Goal: Task Accomplishment & Management: Use online tool/utility

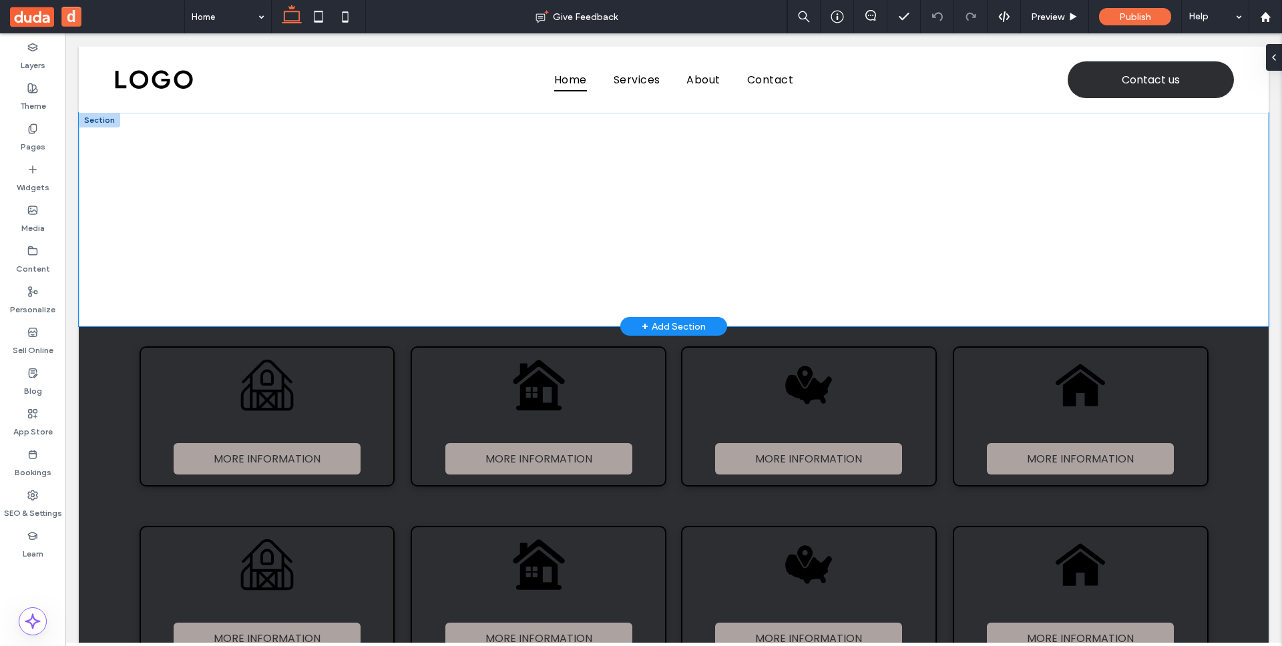
click at [599, 283] on div at bounding box center [673, 220] width 801 height 214
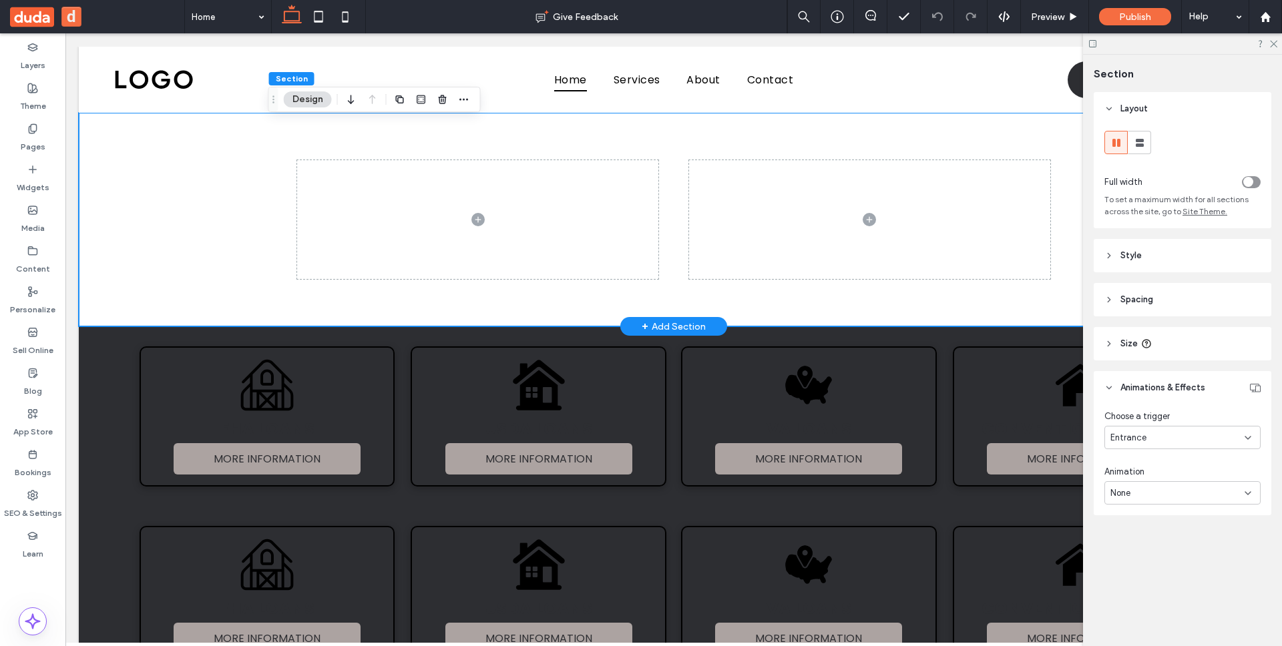
click at [228, 200] on div at bounding box center [674, 220] width 1190 height 214
click at [1183, 439] on div "Entrance" at bounding box center [1177, 437] width 134 height 13
click at [1182, 475] on div "Hover" at bounding box center [1182, 484] width 155 height 23
click at [1120, 495] on span "Grow" at bounding box center [1120, 498] width 22 height 14
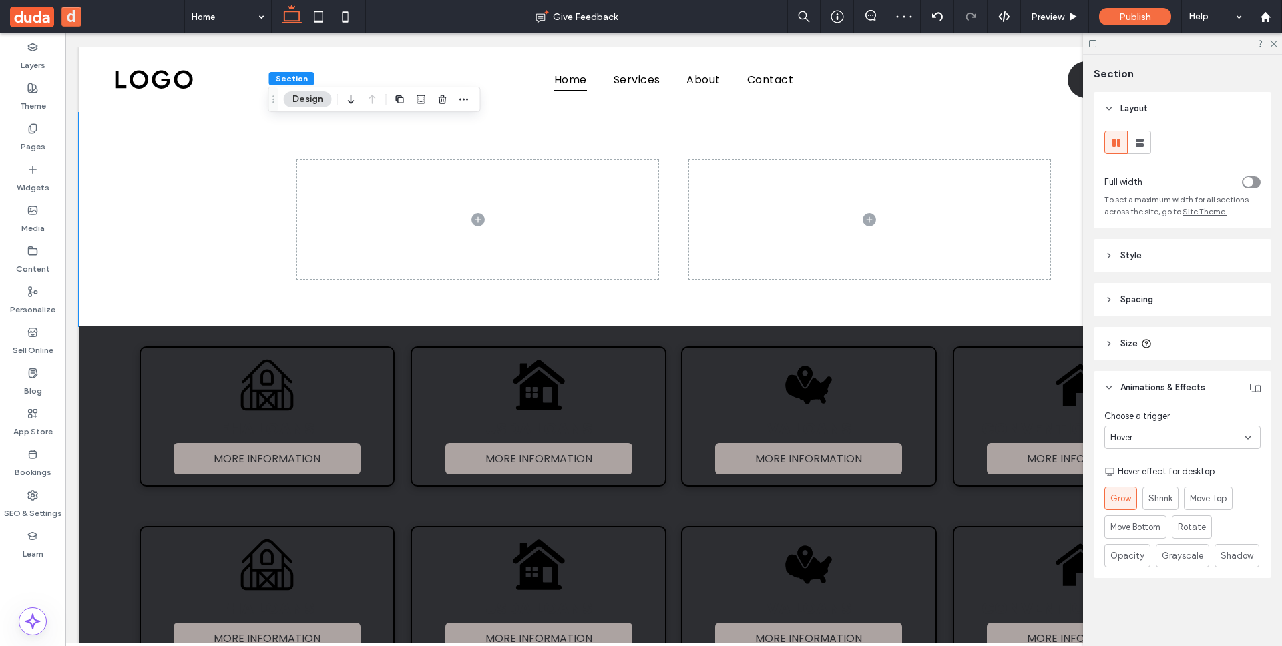
click at [1117, 254] on header "Style" at bounding box center [1182, 255] width 178 height 33
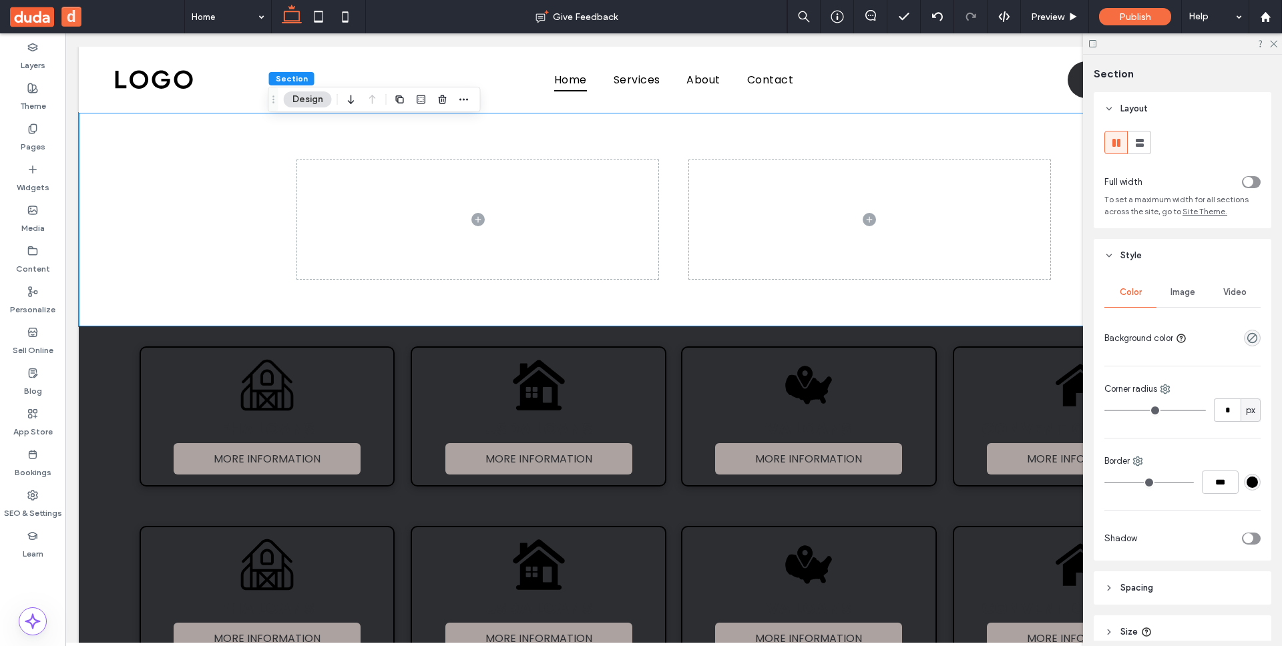
click at [1182, 292] on span "Image" at bounding box center [1182, 292] width 25 height 11
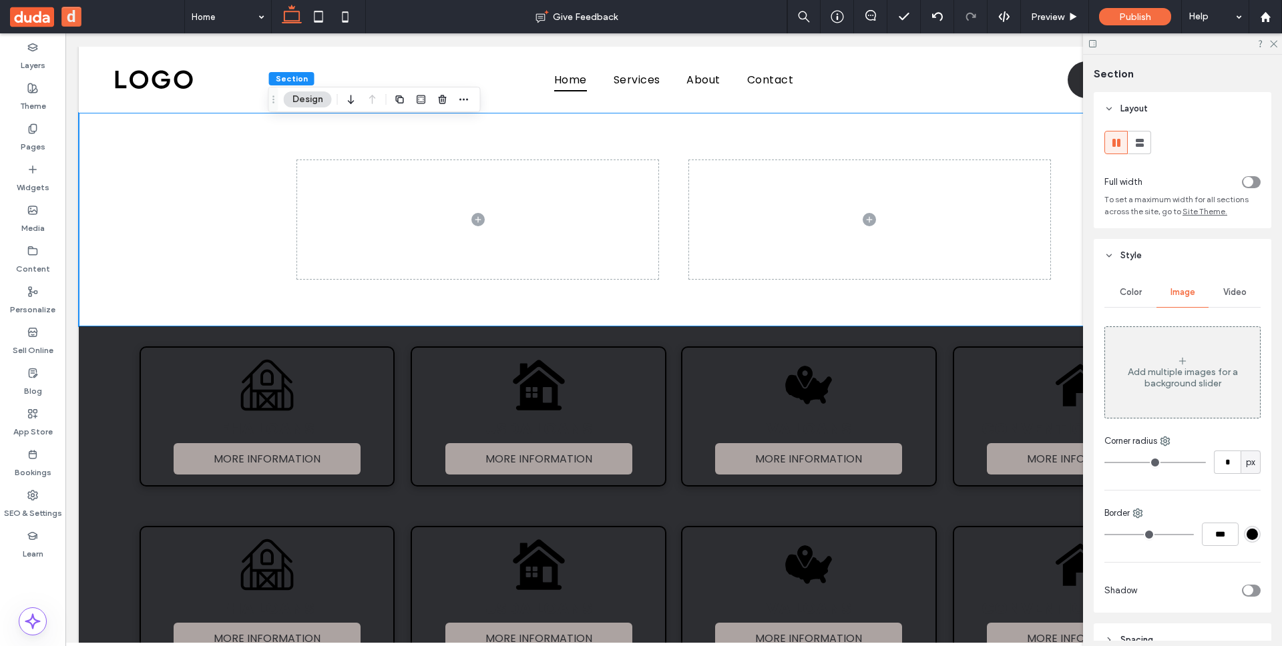
click at [1180, 360] on icon at bounding box center [1182, 361] width 11 height 11
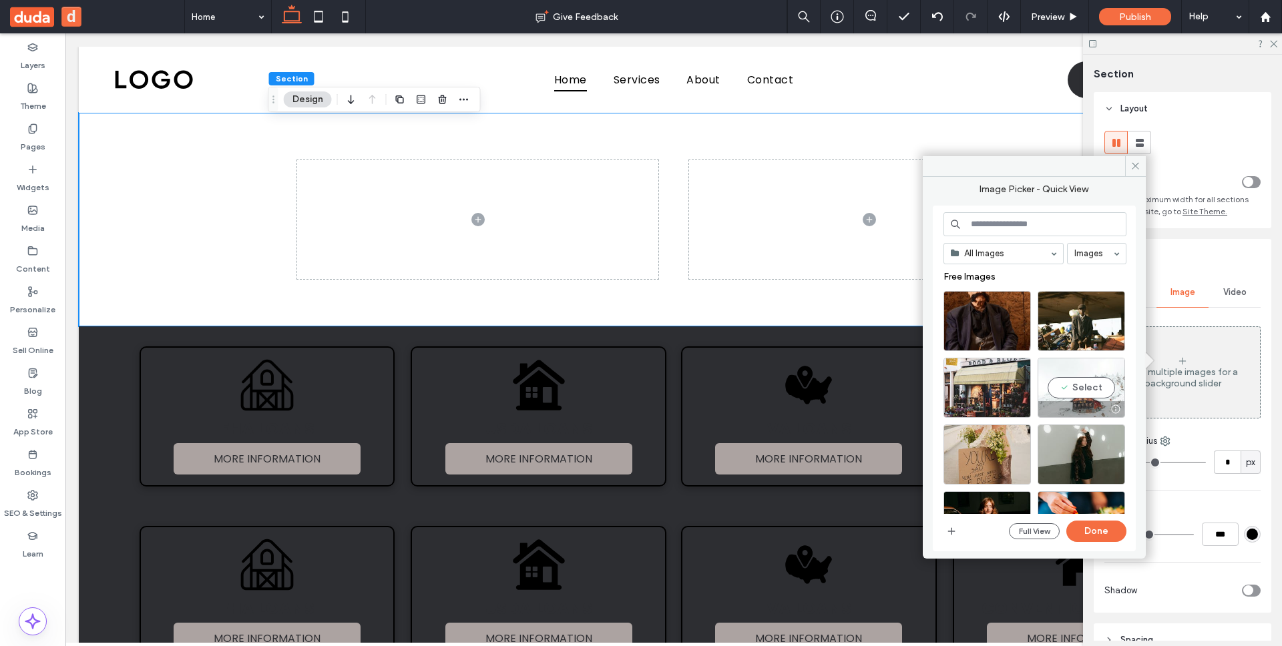
click at [1091, 391] on div "Select" at bounding box center [1080, 388] width 87 height 60
click at [1104, 531] on button "Done" at bounding box center [1096, 531] width 60 height 21
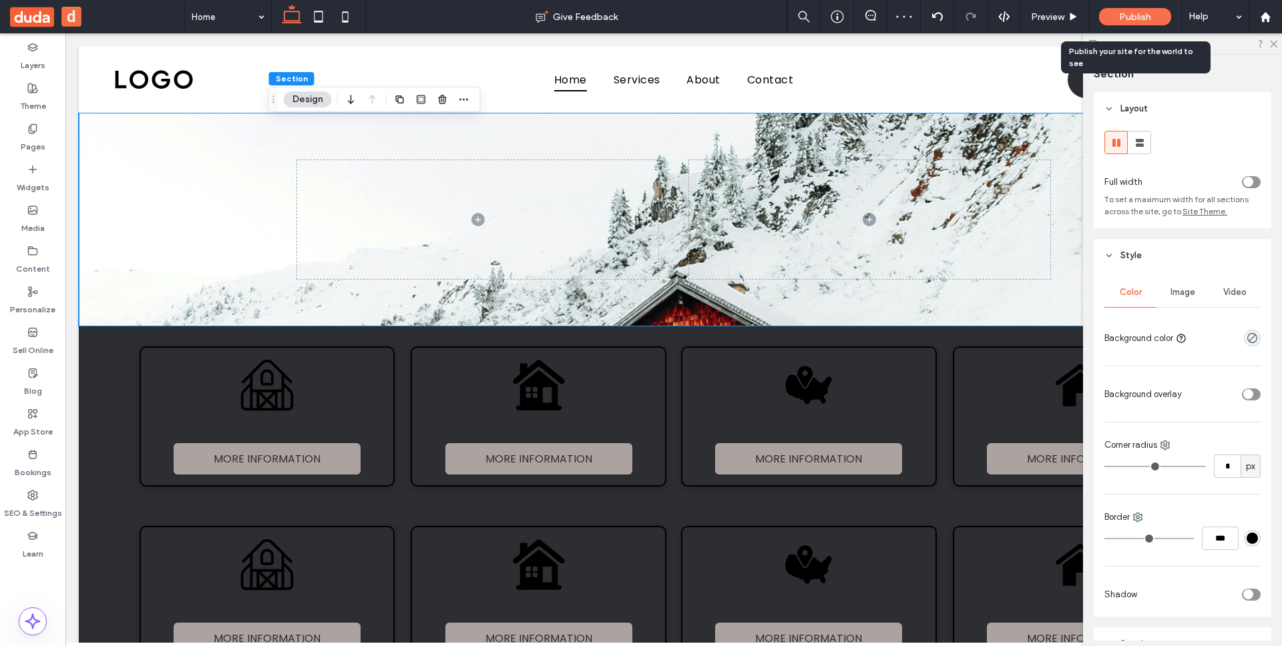
click at [1127, 17] on span "Publish" at bounding box center [1135, 16] width 32 height 11
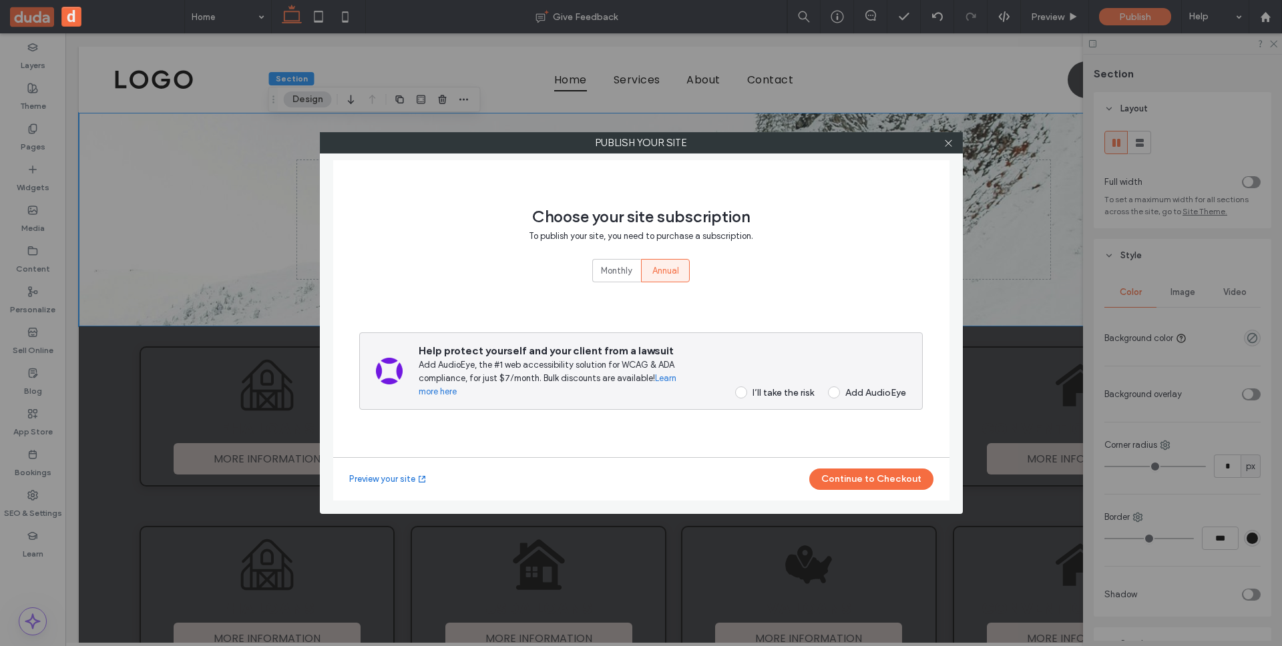
click at [755, 394] on div "I’ll take the risk" at bounding box center [782, 392] width 61 height 11
click at [876, 489] on button "Continue to Checkout" at bounding box center [871, 479] width 124 height 21
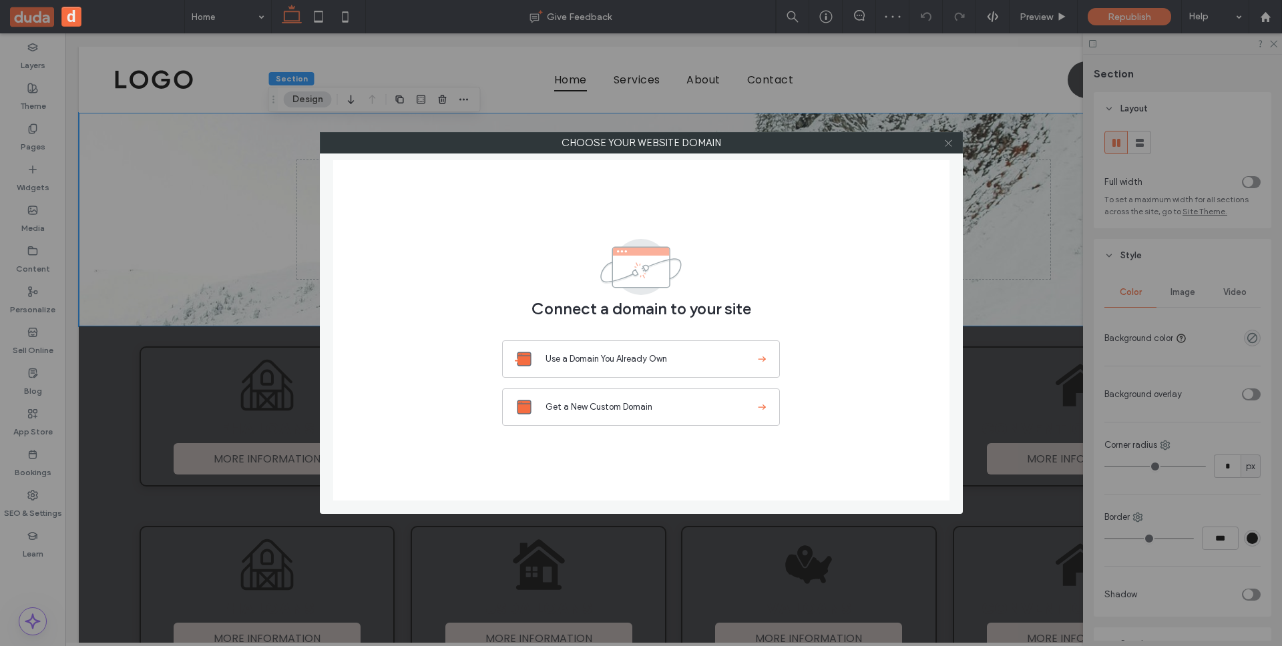
click at [949, 147] on icon at bounding box center [948, 143] width 10 height 10
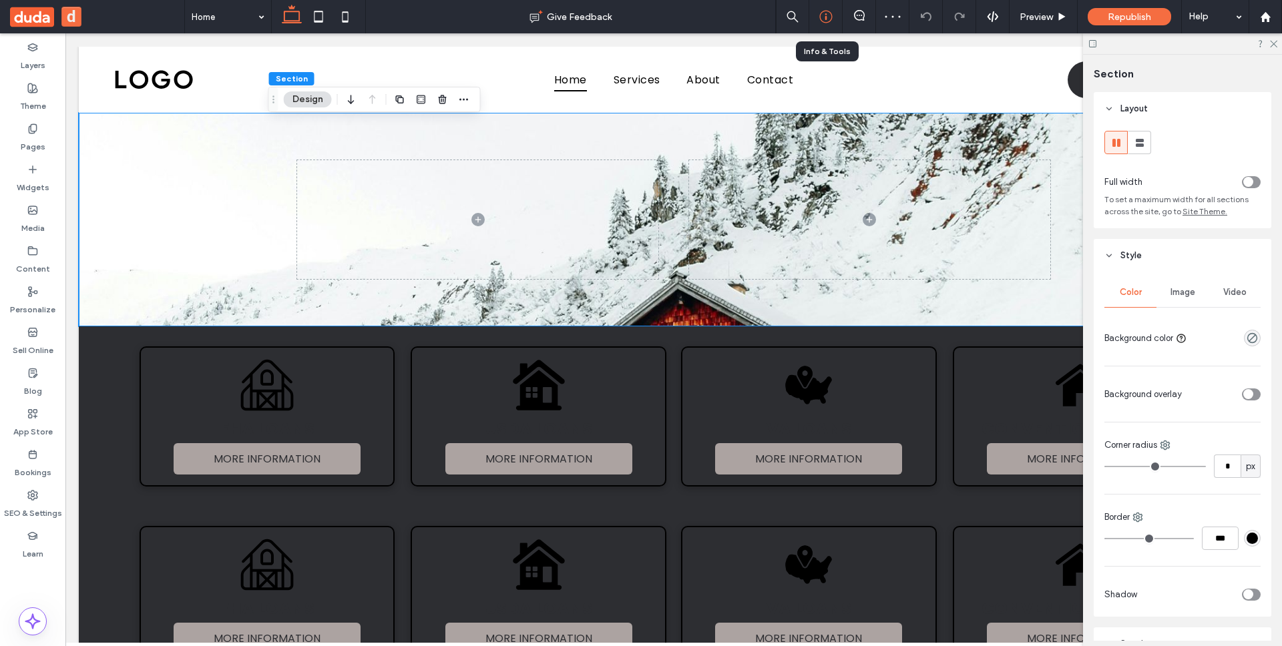
click at [823, 17] on icon at bounding box center [825, 16] width 13 height 13
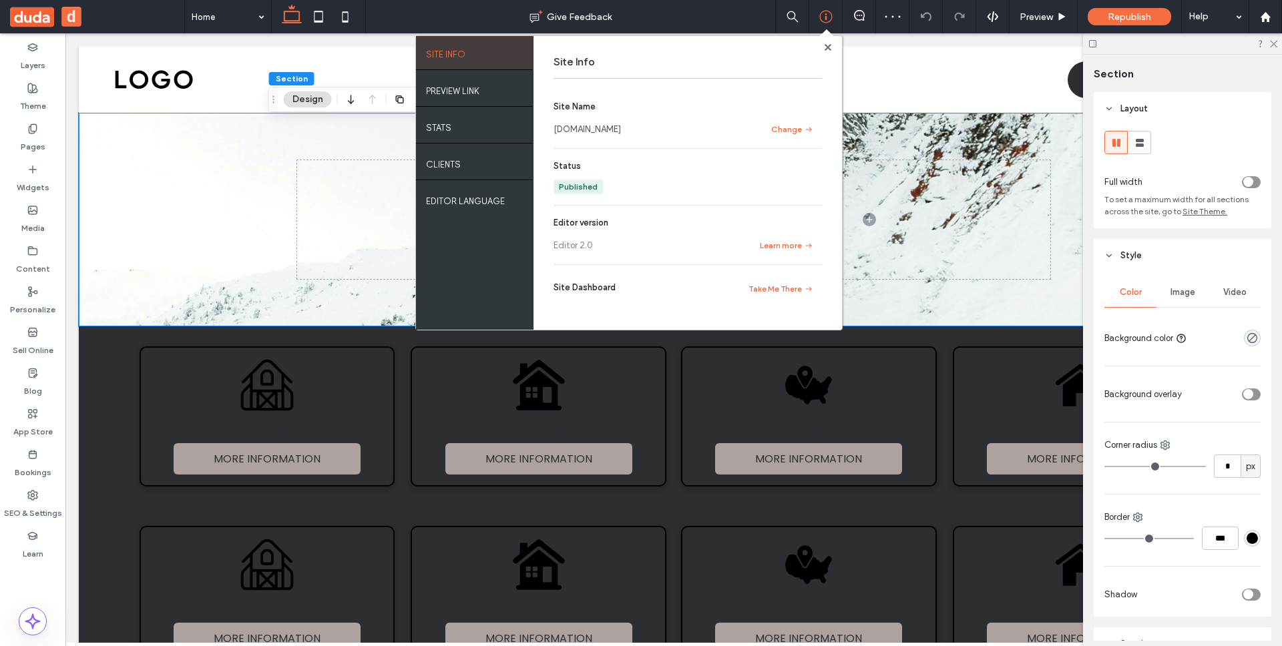
click at [621, 131] on link "f81fbd876f3044a69b50a2b2f12229c5.multiscreen.d1test.biz" at bounding box center [586, 129] width 67 height 13
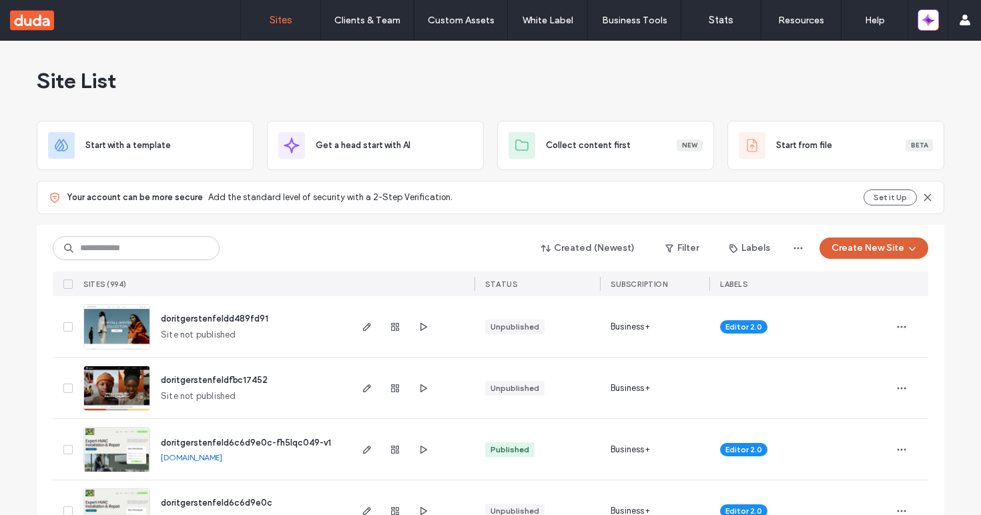
click at [858, 246] on button "Create New Site" at bounding box center [874, 248] width 109 height 21
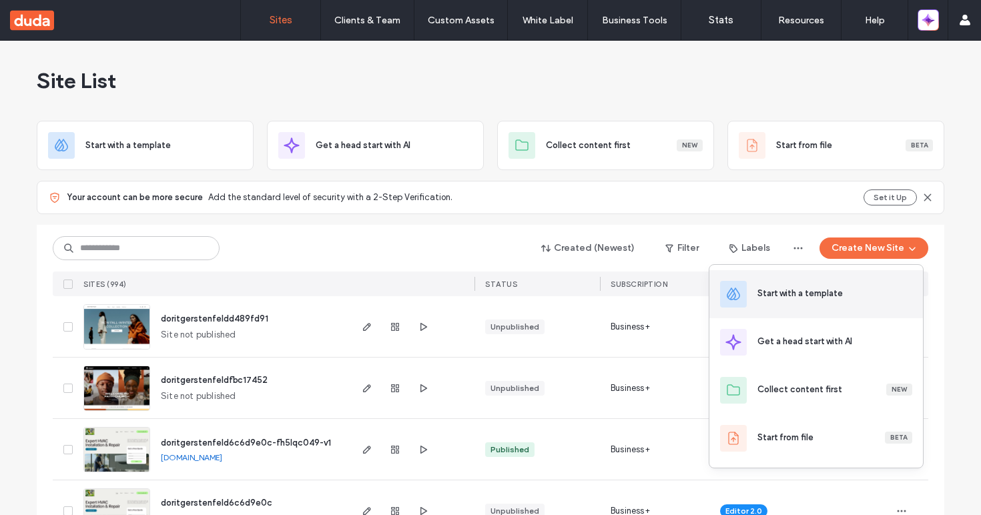
click at [859, 282] on div "Start with a template" at bounding box center [817, 294] width 214 height 48
